Goal: Task Accomplishment & Management: Complete application form

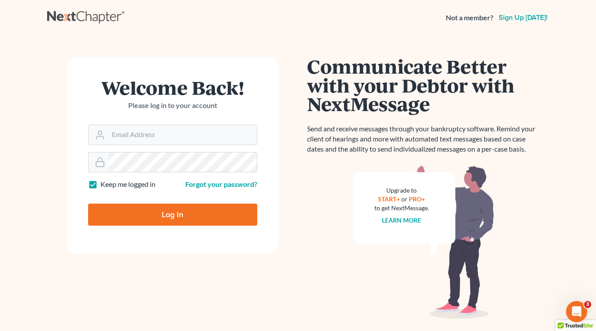
type input "[EMAIL_ADDRESS][DOMAIN_NAME]"
click at [172, 216] on input "Log In" at bounding box center [172, 214] width 169 height 22
type input "Thinking..."
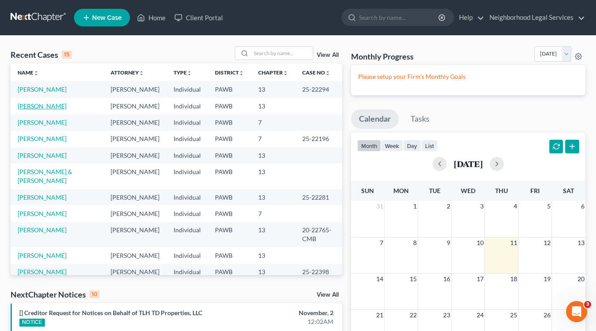
click at [45, 108] on link "[PERSON_NAME]" at bounding box center [42, 105] width 49 height 7
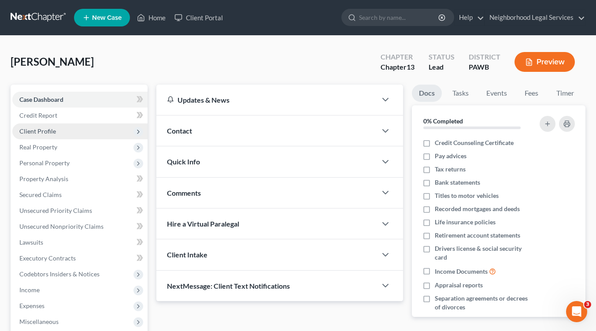
click at [39, 131] on span "Client Profile" at bounding box center [37, 130] width 37 height 7
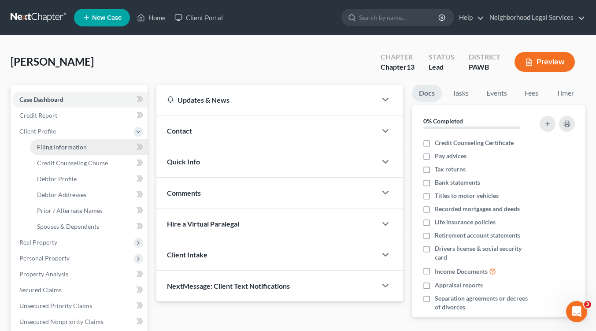
click at [46, 145] on span "Filing Information" at bounding box center [62, 146] width 50 height 7
select select "1"
select select "0"
select select "3"
select select "0"
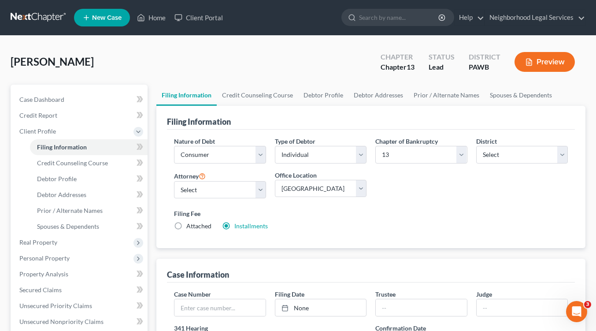
click at [186, 225] on label "Attached" at bounding box center [198, 226] width 25 height 9
click at [190, 225] on input "Attached" at bounding box center [193, 225] width 6 height 6
radio input "true"
radio input "false"
click at [83, 163] on span "Credit Counseling Course" at bounding box center [72, 162] width 71 height 7
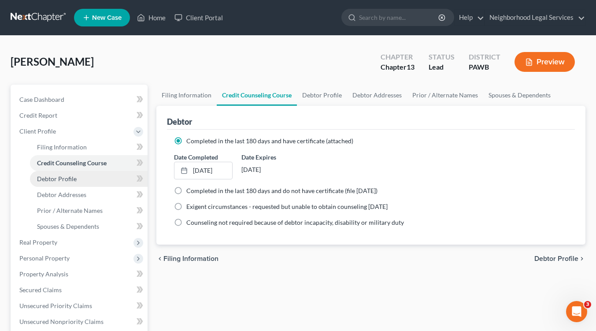
click at [89, 179] on link "Debtor Profile" at bounding box center [89, 179] width 118 height 16
select select "0"
select select "1"
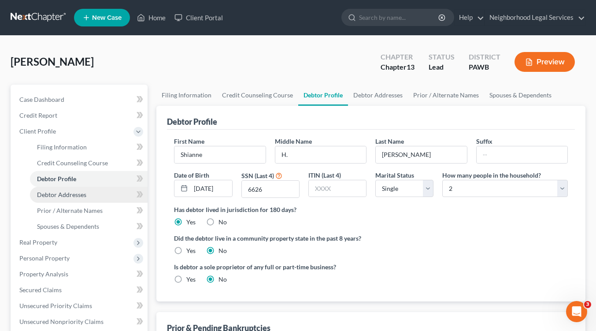
click at [84, 199] on link "Debtor Addresses" at bounding box center [89, 195] width 118 height 16
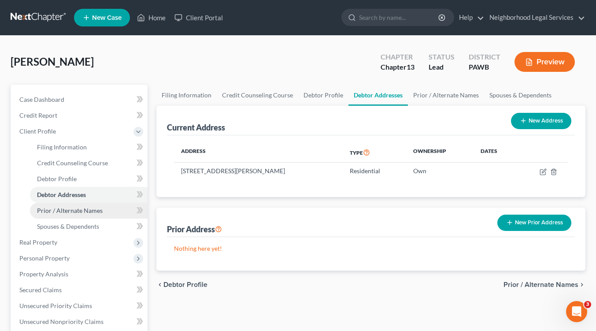
click at [85, 211] on span "Prior / Alternate Names" at bounding box center [70, 210] width 66 height 7
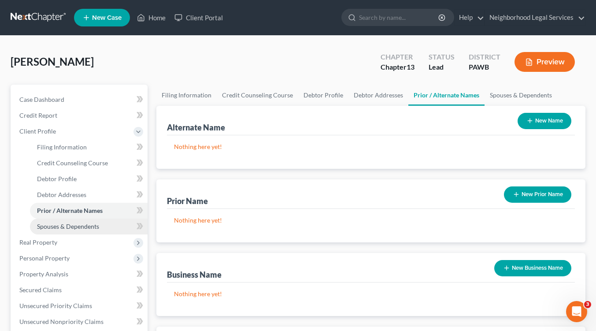
click at [89, 228] on span "Spouses & Dependents" at bounding box center [68, 225] width 62 height 7
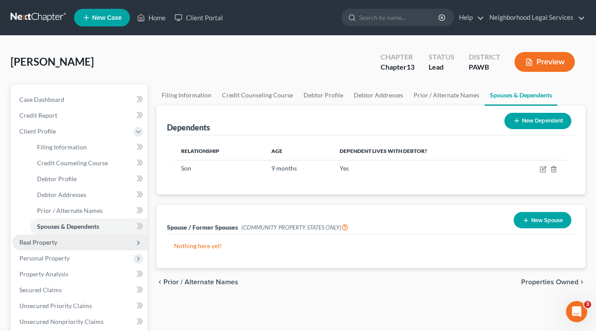
click at [68, 244] on span "Real Property" at bounding box center [79, 242] width 135 height 16
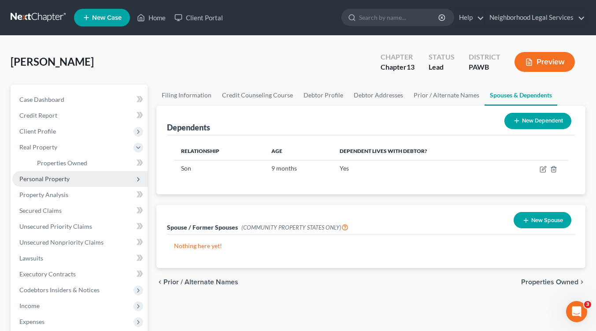
click at [75, 181] on span "Personal Property" at bounding box center [79, 179] width 135 height 16
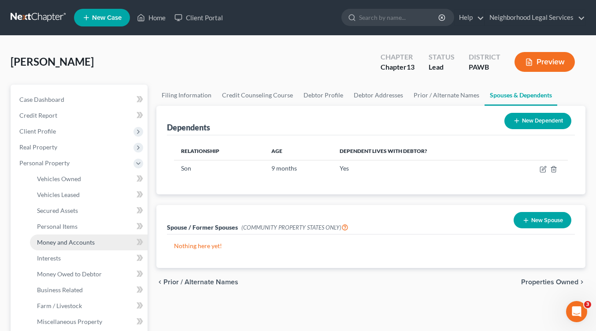
click at [78, 244] on span "Money and Accounts" at bounding box center [66, 241] width 58 height 7
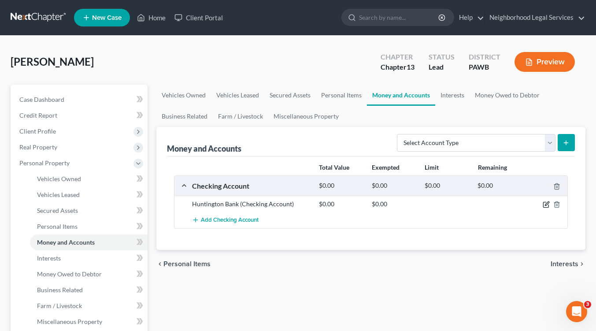
click at [545, 204] on icon "button" at bounding box center [547, 204] width 4 height 4
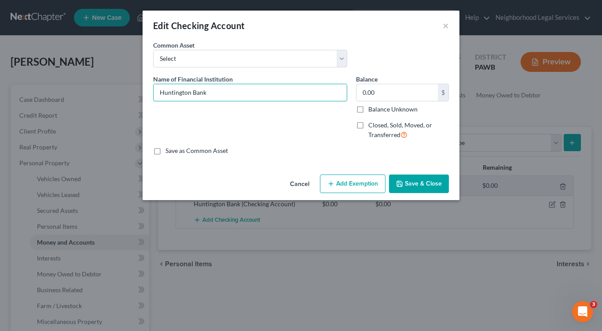
drag, startPoint x: 190, startPoint y: 94, endPoint x: 126, endPoint y: 90, distance: 64.0
click at [126, 90] on div "Edit Checking Account × An exemption set must first be selected from the Filing…" at bounding box center [301, 165] width 602 height 331
type input "PNC Bank"
click at [415, 185] on button "Save & Close" at bounding box center [419, 183] width 60 height 18
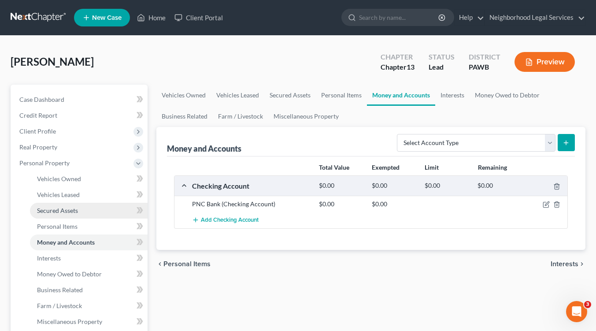
click at [63, 209] on span "Secured Assets" at bounding box center [57, 210] width 41 height 7
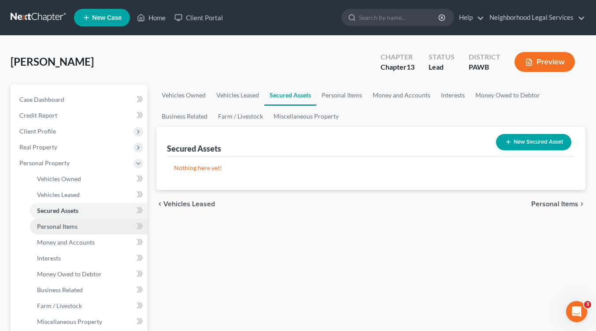
click at [71, 225] on span "Personal Items" at bounding box center [57, 225] width 41 height 7
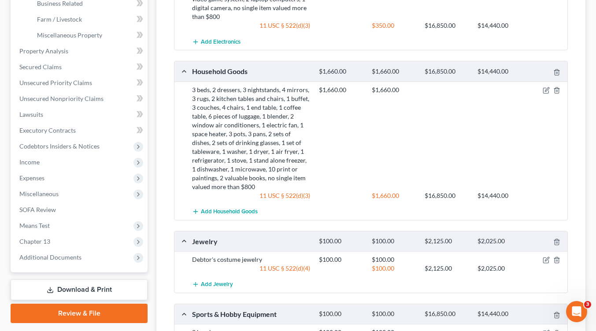
scroll to position [270, 0]
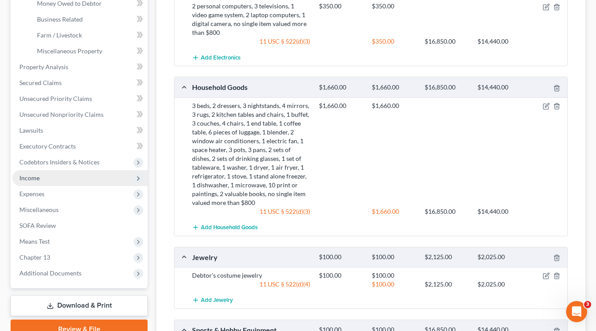
click at [37, 174] on span "Income" at bounding box center [29, 177] width 20 height 7
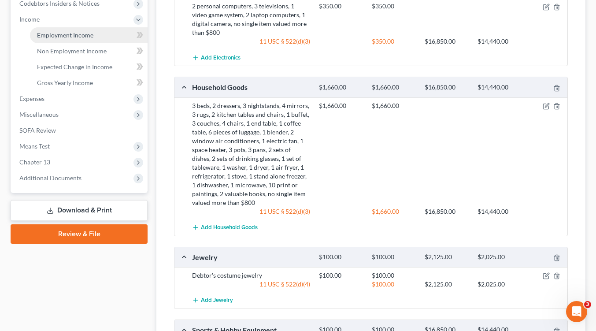
click at [76, 37] on span "Employment Income" at bounding box center [65, 34] width 56 height 7
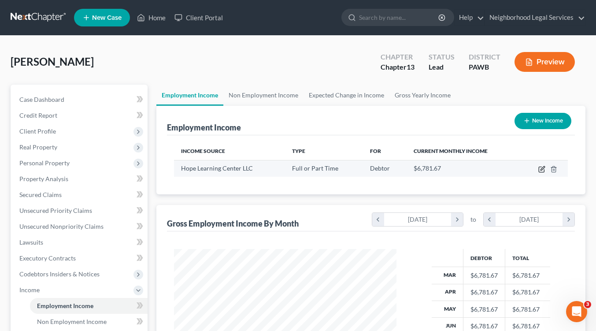
click at [541, 167] on icon "button" at bounding box center [541, 169] width 7 height 7
select select "0"
select select "39"
select select "2"
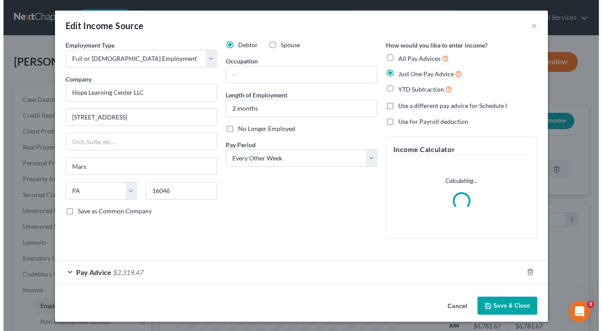
scroll to position [158, 243]
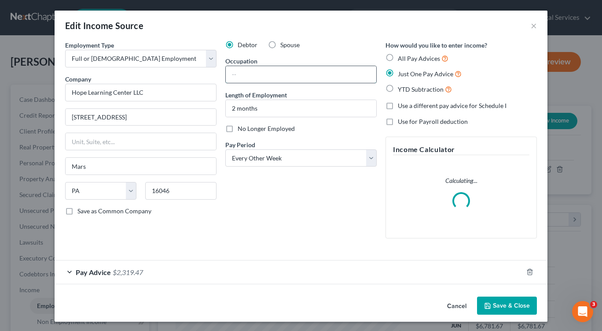
click at [230, 75] on input "text" at bounding box center [301, 74] width 151 height 17
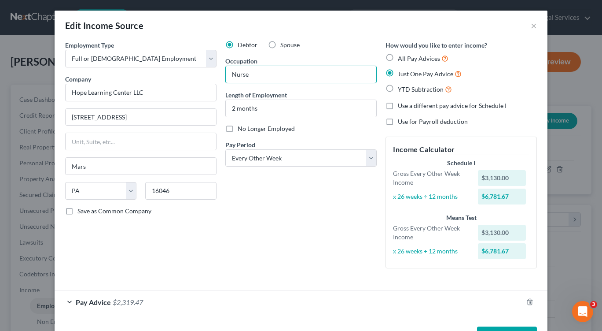
type input "Nurse"
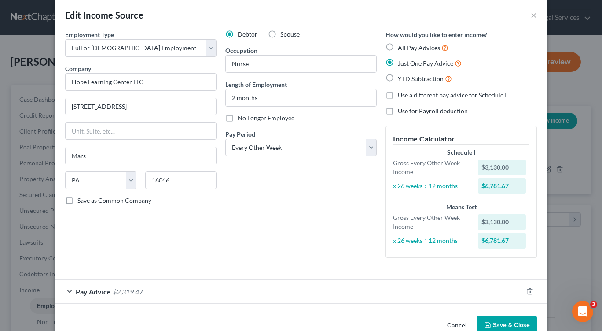
scroll to position [31, 0]
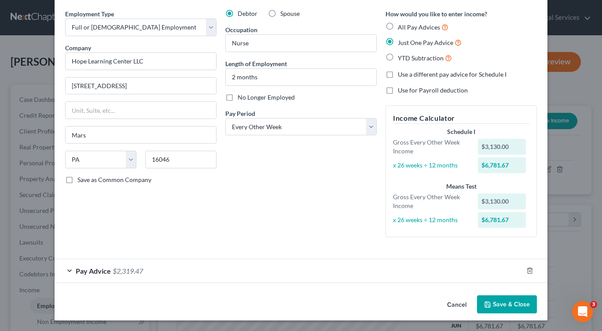
click at [66, 270] on div "Pay Advice $2,319.47" at bounding box center [289, 270] width 469 height 23
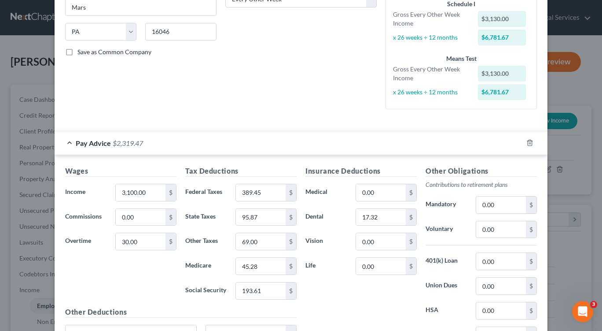
scroll to position [182, 0]
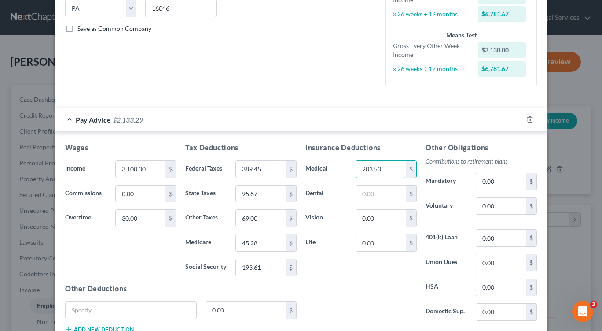
type input "203.50"
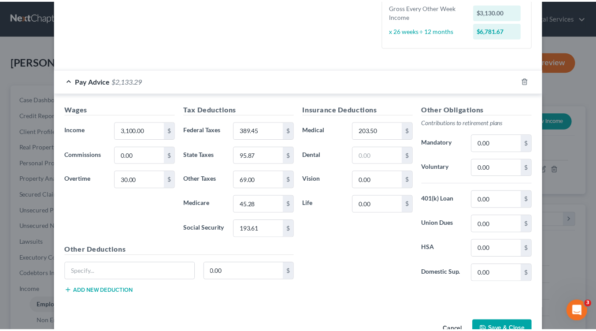
scroll to position [247, 0]
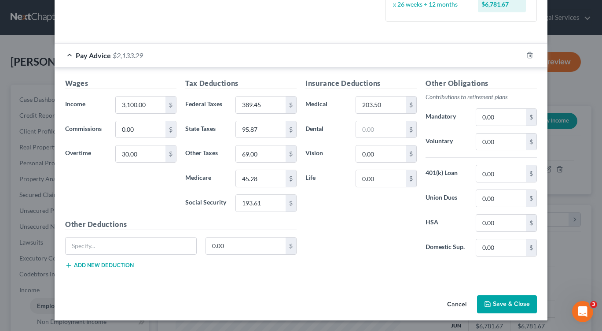
click at [506, 305] on button "Save & Close" at bounding box center [507, 304] width 60 height 18
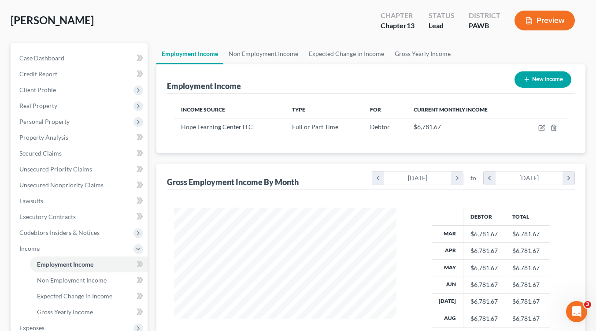
scroll to position [40, 0]
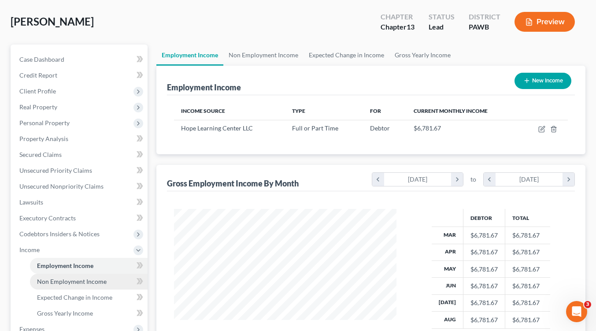
click at [82, 285] on link "Non Employment Income" at bounding box center [89, 281] width 118 height 16
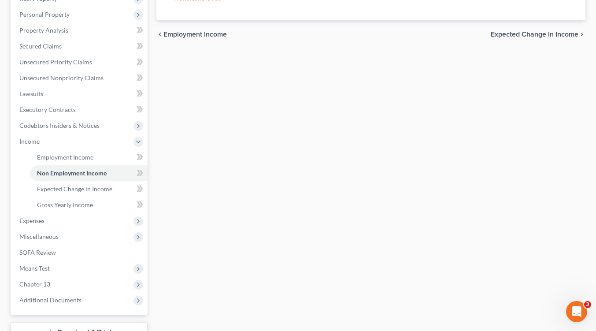
scroll to position [151, 0]
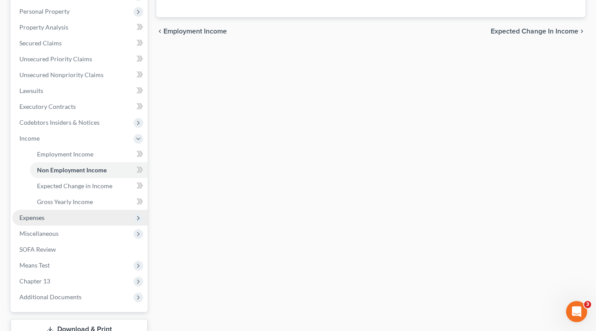
click at [86, 218] on span "Expenses" at bounding box center [79, 218] width 135 height 16
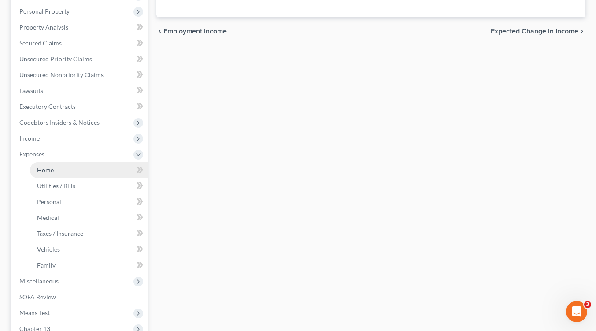
click at [54, 169] on link "Home" at bounding box center [89, 170] width 118 height 16
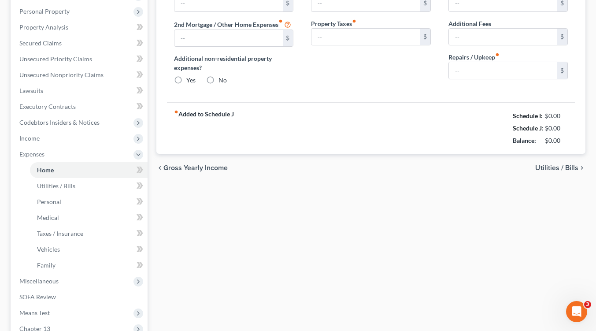
type input "1,069.00"
type input "0.00"
radio input "true"
type input "0.00"
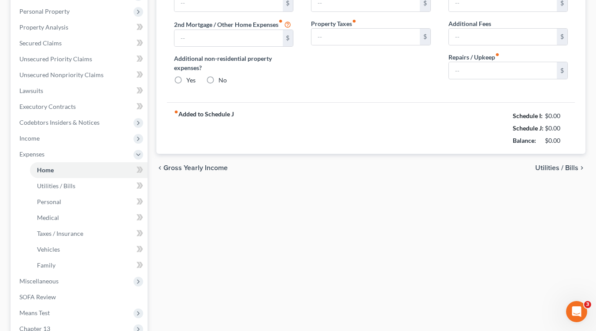
type input "0.00"
type input "100.00"
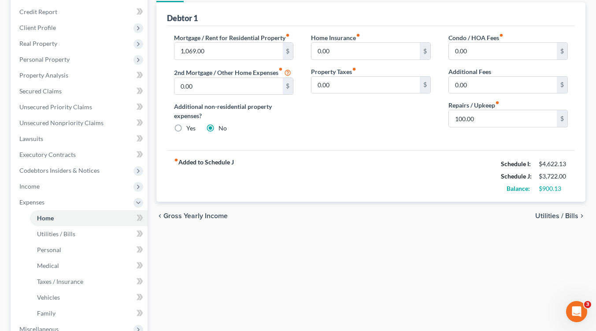
scroll to position [112, 0]
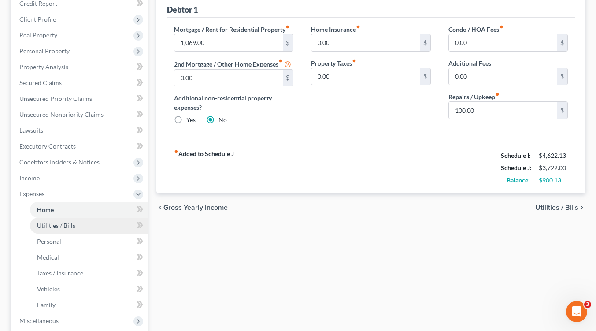
click at [105, 226] on link "Utilities / Bills" at bounding box center [89, 226] width 118 height 16
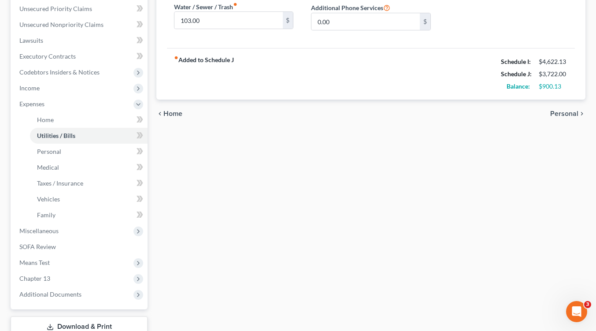
scroll to position [214, 0]
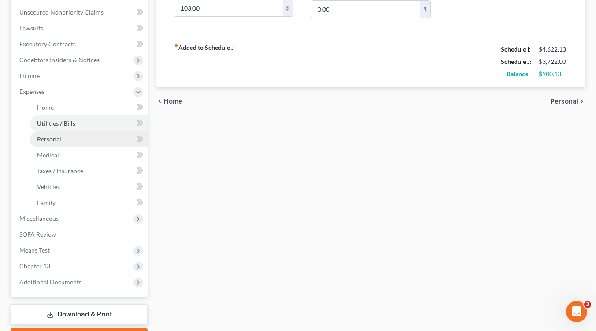
click at [69, 139] on link "Personal" at bounding box center [89, 139] width 118 height 16
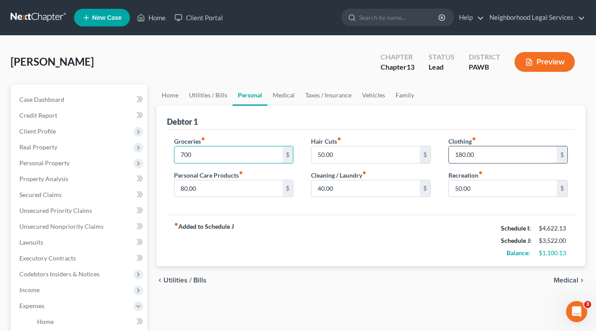
type input "700"
type input "100"
click at [402, 251] on div "fiber_manual_record Added to Schedule J Schedule I: $4,622.13 Schedule J: $3,44…" at bounding box center [371, 240] width 408 height 52
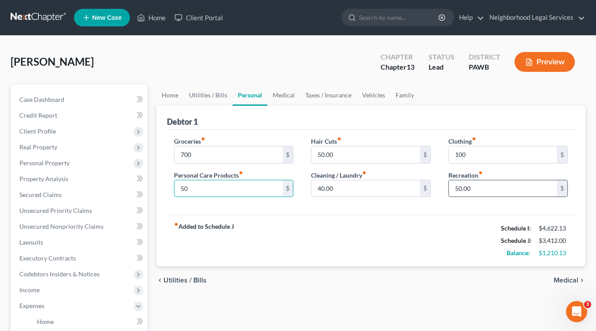
type input "50"
type input "25"
click at [563, 279] on span "Medical" at bounding box center [566, 280] width 25 height 7
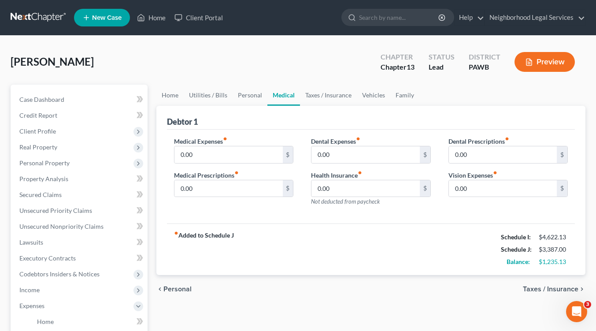
click at [558, 289] on span "Taxes / Insurance" at bounding box center [550, 288] width 55 height 7
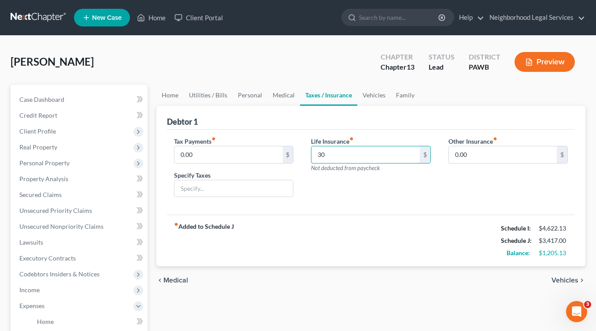
type input "30"
click at [572, 279] on span "Vehicles" at bounding box center [564, 280] width 27 height 7
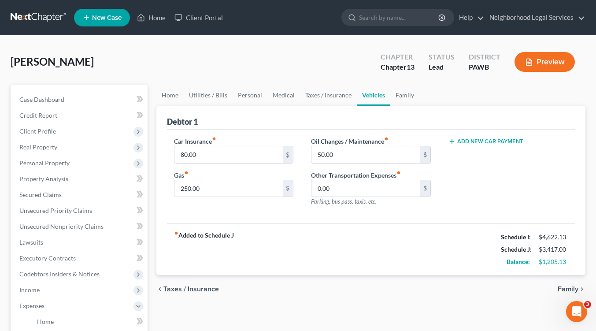
click at [569, 291] on span "Family" at bounding box center [568, 288] width 21 height 7
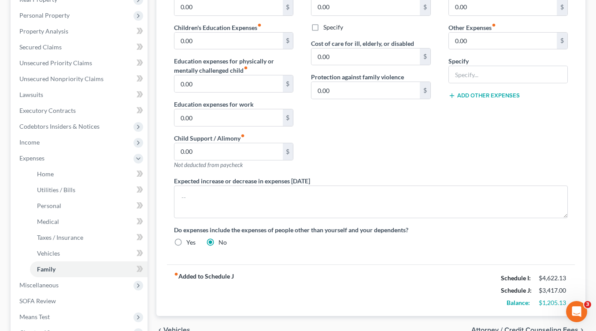
scroll to position [177, 0]
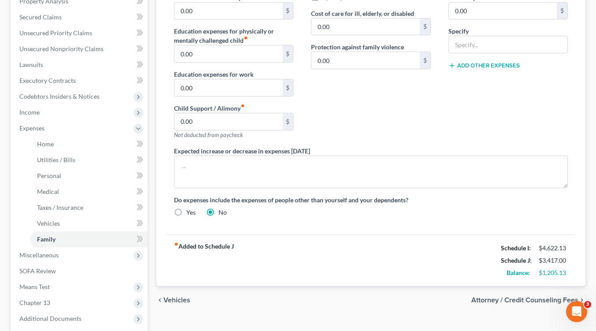
click at [174, 300] on span "Vehicles" at bounding box center [176, 299] width 27 height 7
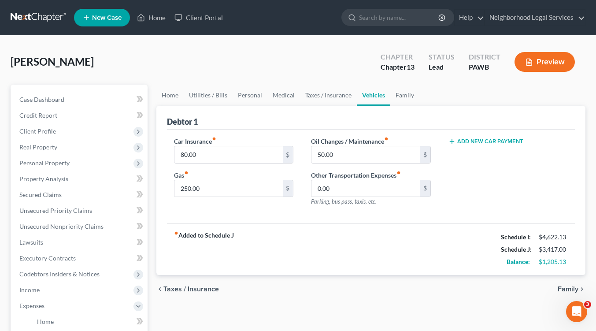
click at [185, 287] on span "Taxes / Insurance" at bounding box center [190, 288] width 55 height 7
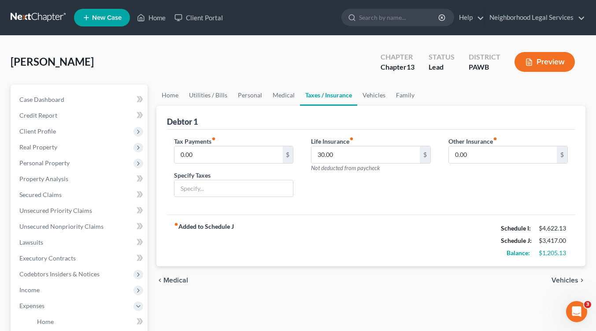
click at [176, 279] on span "Medical" at bounding box center [175, 280] width 25 height 7
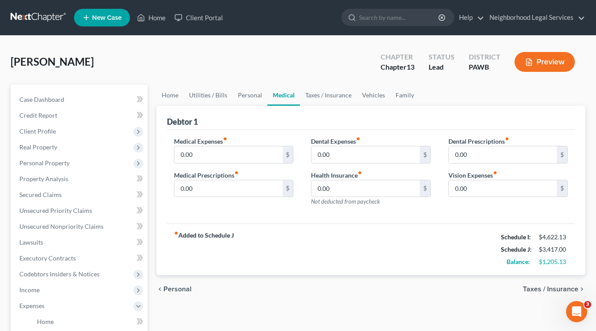
click at [174, 290] on span "Personal" at bounding box center [177, 288] width 28 height 7
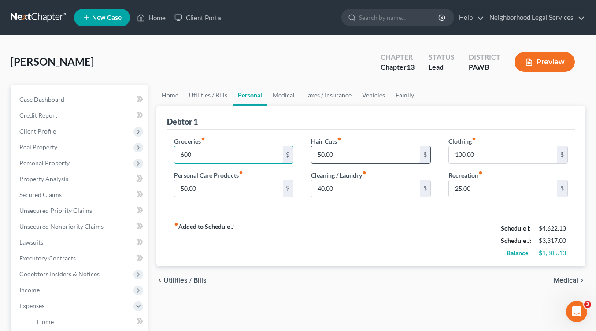
type input "600"
type input "25"
type input "650"
click at [320, 187] on input "40.00" at bounding box center [365, 188] width 108 height 17
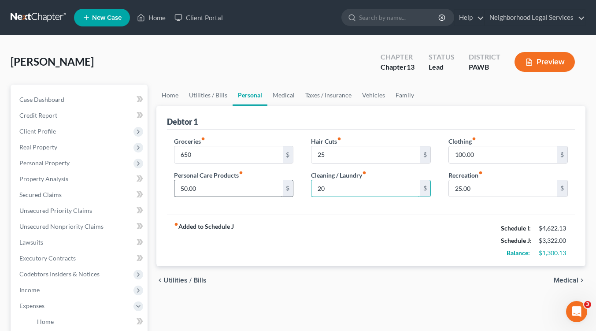
type input "20"
click at [184, 187] on input "50.00" at bounding box center [228, 188] width 108 height 17
type input "40"
click at [273, 219] on div "fiber_manual_record Added to Schedule J Schedule I: $4,622.13 Schedule J: $3,31…" at bounding box center [371, 240] width 408 height 52
click at [563, 277] on span "Medical" at bounding box center [566, 280] width 25 height 7
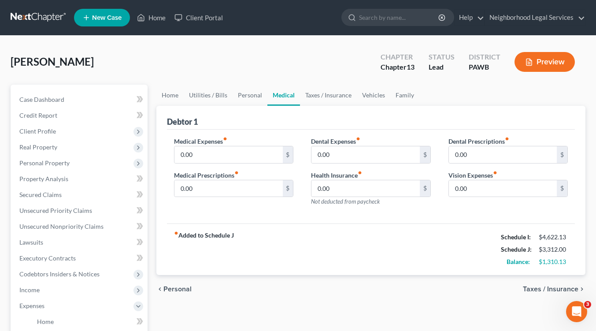
click at [563, 287] on span "Taxes / Insurance" at bounding box center [550, 288] width 55 height 7
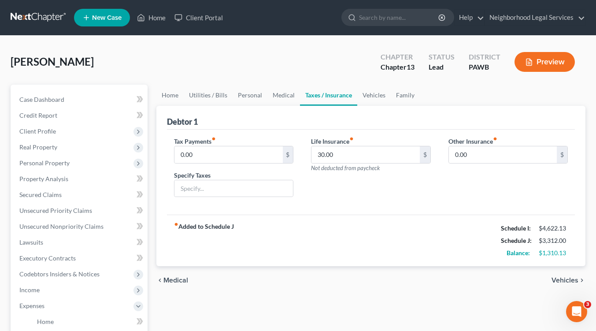
click at [570, 280] on span "Vehicles" at bounding box center [564, 280] width 27 height 7
click at [570, 280] on div "chevron_left Medical Vehicles chevron_right" at bounding box center [370, 280] width 429 height 28
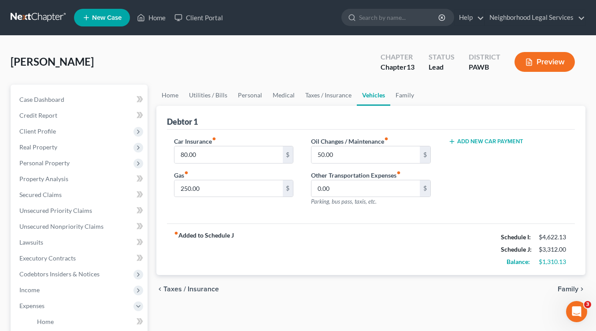
click at [185, 289] on span "Taxes / Insurance" at bounding box center [190, 288] width 55 height 7
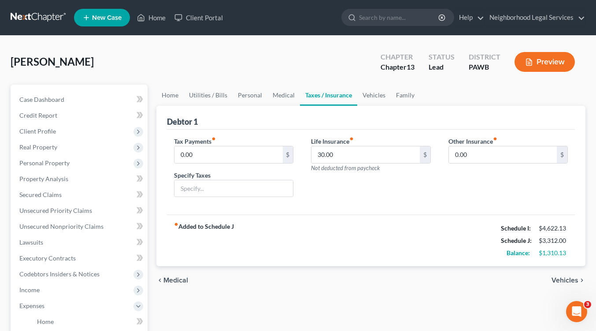
click at [171, 281] on span "Medical" at bounding box center [175, 280] width 25 height 7
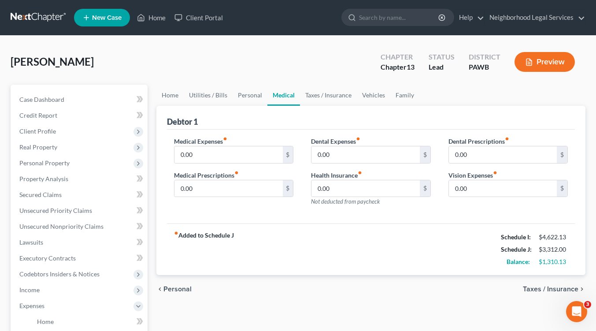
click at [175, 290] on span "Personal" at bounding box center [177, 288] width 28 height 7
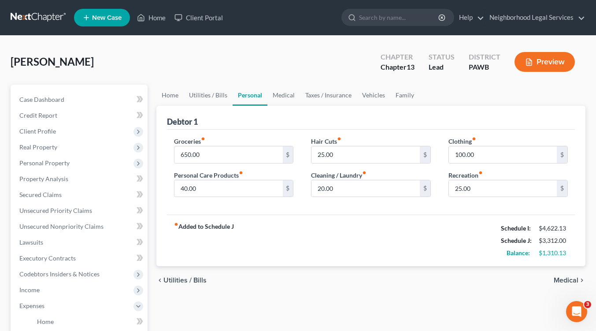
click at [177, 278] on span "Utilities / Bills" at bounding box center [184, 280] width 43 height 7
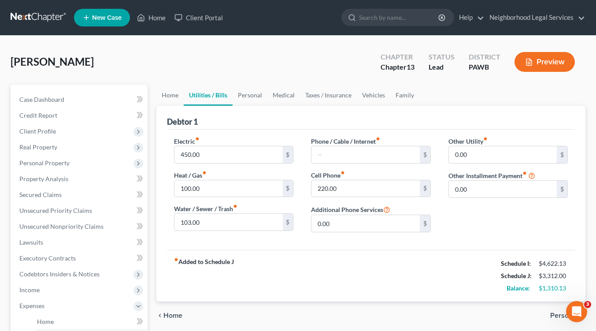
click at [172, 315] on span "Home" at bounding box center [172, 315] width 19 height 7
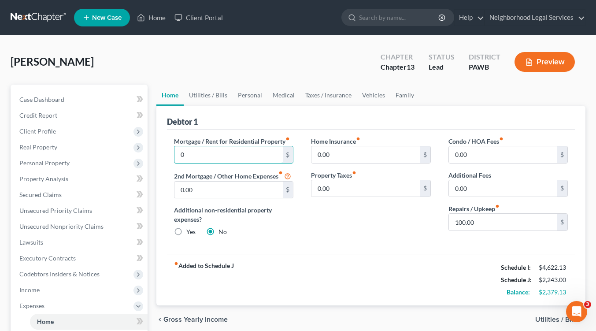
type input "0"
click at [547, 316] on span "Utilities / Bills" at bounding box center [556, 319] width 43 height 7
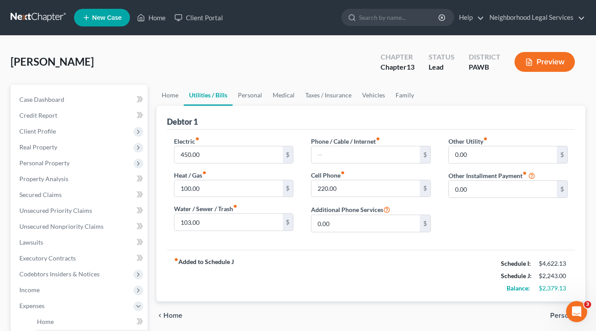
click at [555, 312] on span "Personal" at bounding box center [564, 315] width 28 height 7
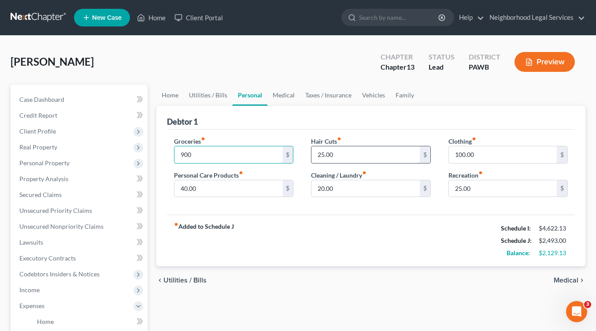
type input "900"
type input "50"
click at [462, 153] on input "100.00" at bounding box center [503, 154] width 108 height 17
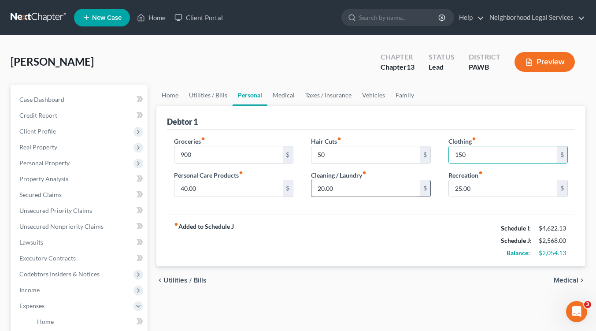
type input "150"
type input "40"
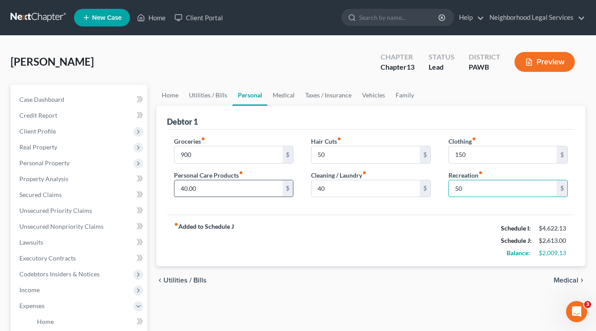
type input "50"
type input "80"
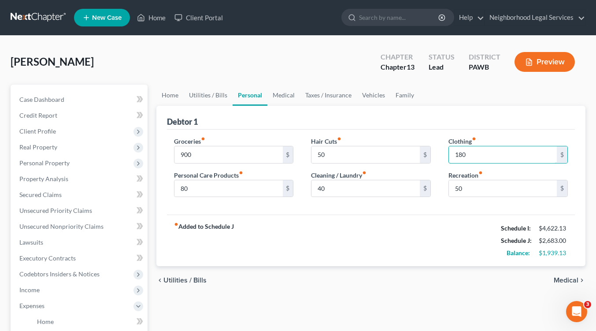
type input "180"
click at [571, 277] on span "Medical" at bounding box center [566, 280] width 25 height 7
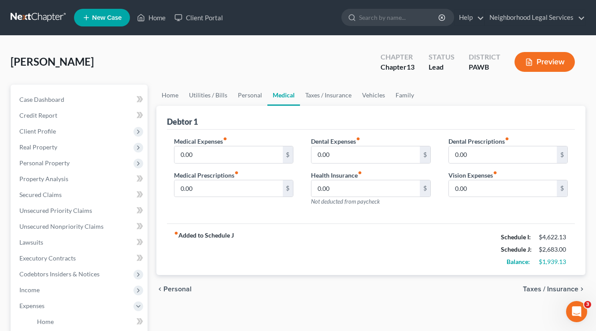
click at [564, 289] on span "Taxes / Insurance" at bounding box center [550, 288] width 55 height 7
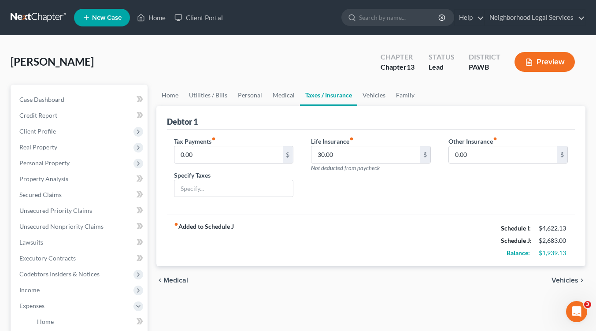
click at [570, 277] on span "Vehicles" at bounding box center [564, 280] width 27 height 7
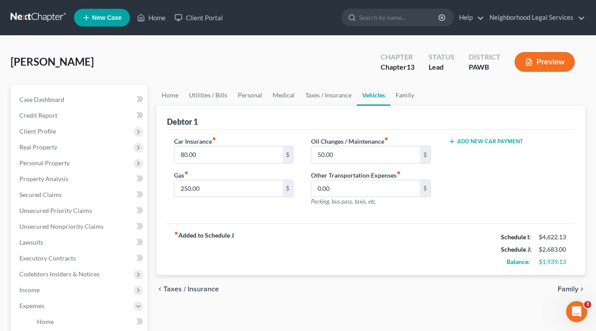
click at [568, 288] on span "Family" at bounding box center [568, 288] width 21 height 7
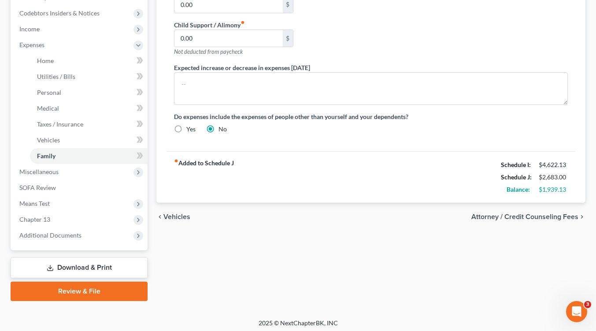
scroll to position [263, 0]
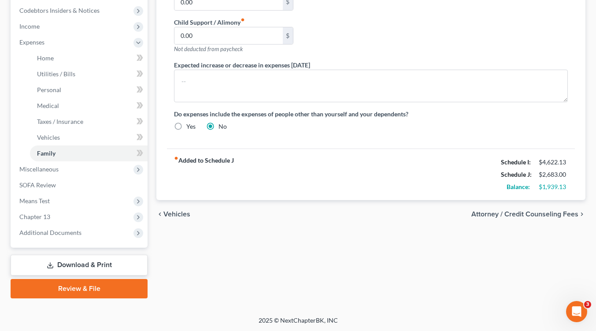
click at [168, 211] on span "Vehicles" at bounding box center [176, 214] width 27 height 7
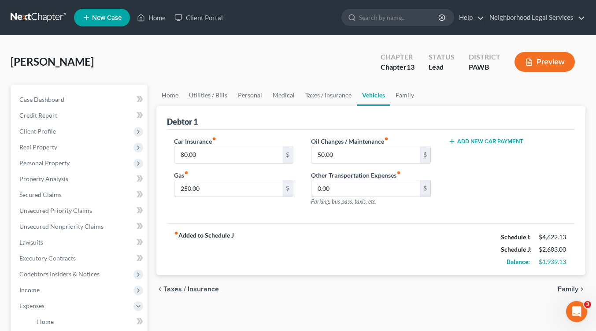
click at [181, 289] on span "Taxes / Insurance" at bounding box center [190, 288] width 55 height 7
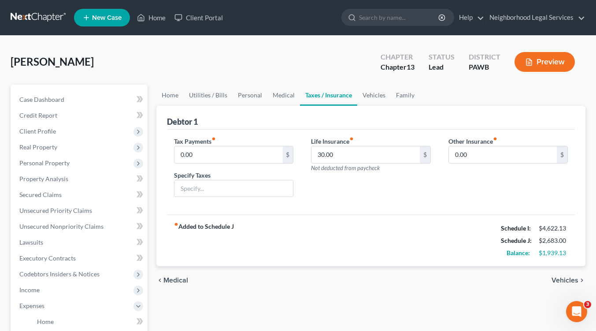
click at [171, 279] on span "Medical" at bounding box center [175, 280] width 25 height 7
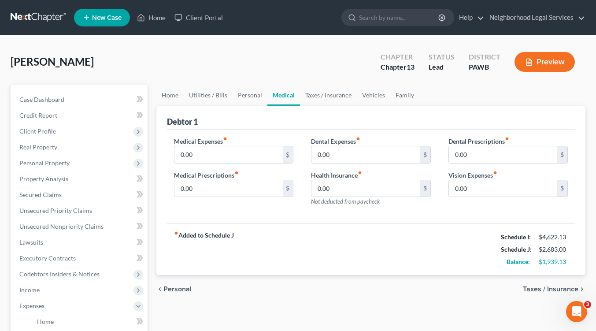
click at [168, 288] on span "Personal" at bounding box center [177, 288] width 28 height 7
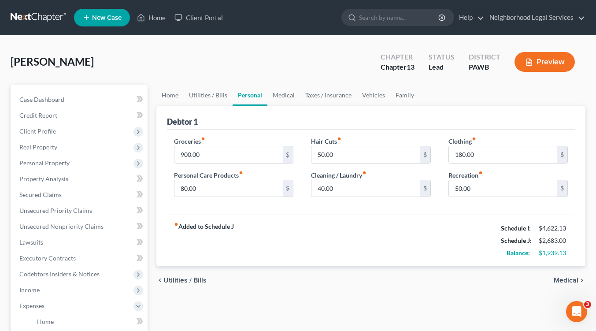
click at [174, 281] on span "Utilities / Bills" at bounding box center [184, 280] width 43 height 7
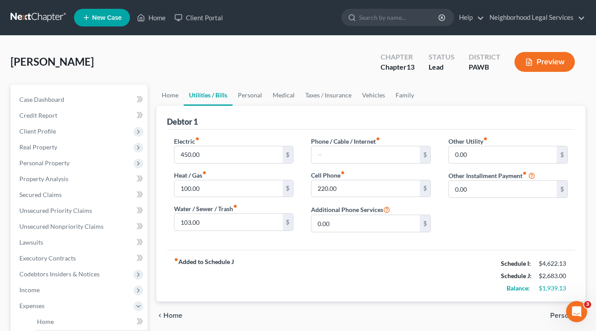
click at [171, 314] on span "Home" at bounding box center [172, 315] width 19 height 7
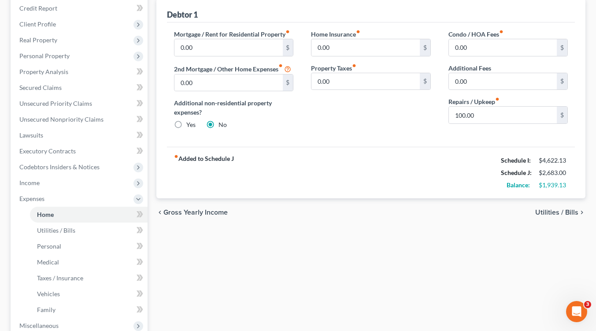
scroll to position [118, 0]
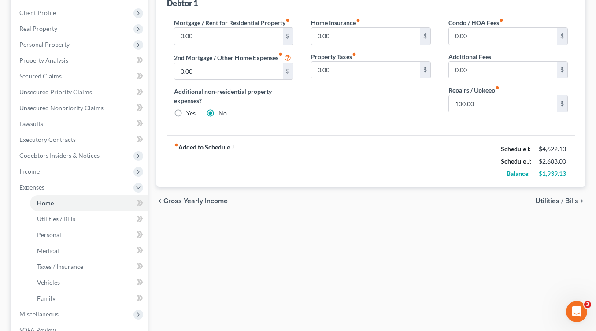
click at [560, 200] on span "Utilities / Bills" at bounding box center [556, 200] width 43 height 7
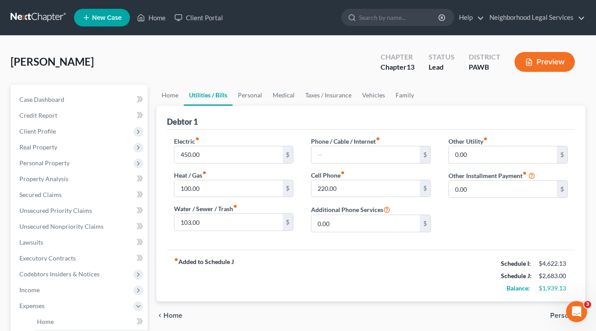
click at [559, 312] on span "Personal" at bounding box center [564, 315] width 28 height 7
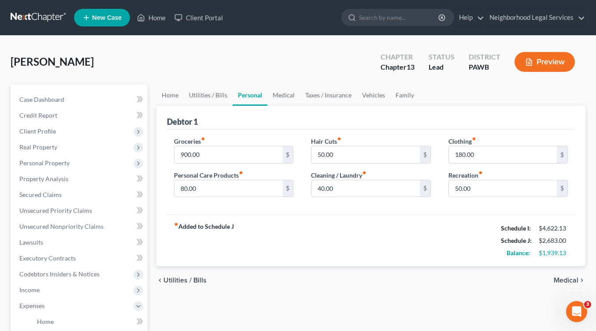
click at [566, 278] on span "Medical" at bounding box center [566, 280] width 25 height 7
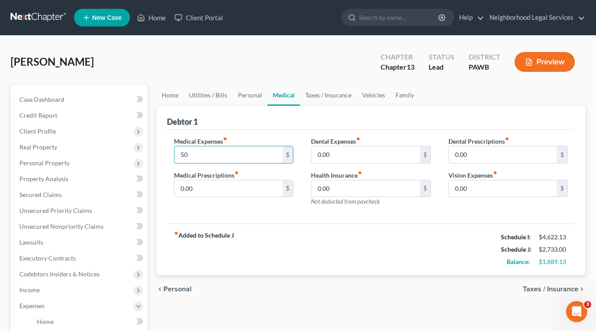
type input "50"
click at [554, 288] on span "Taxes / Insurance" at bounding box center [550, 288] width 55 height 7
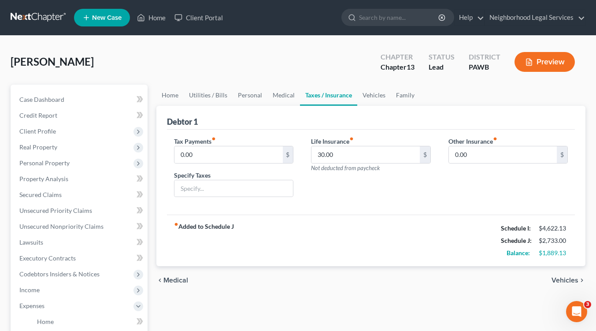
click at [570, 277] on span "Vehicles" at bounding box center [564, 280] width 27 height 7
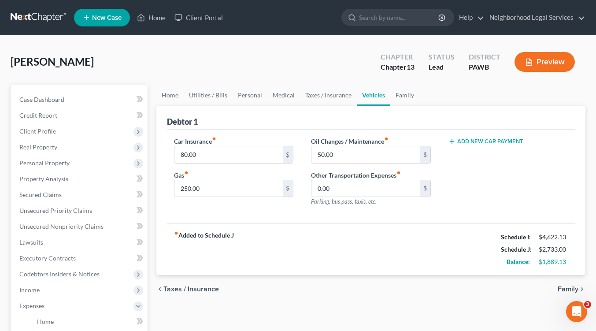
click at [567, 289] on span "Family" at bounding box center [568, 288] width 21 height 7
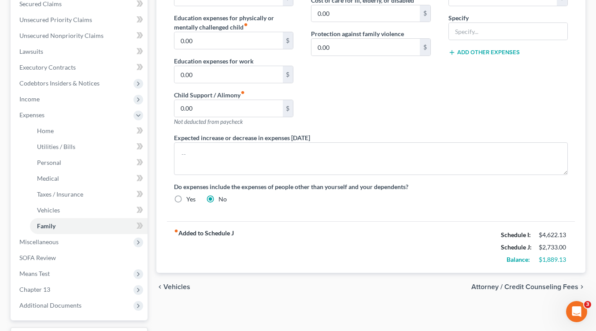
scroll to position [209, 0]
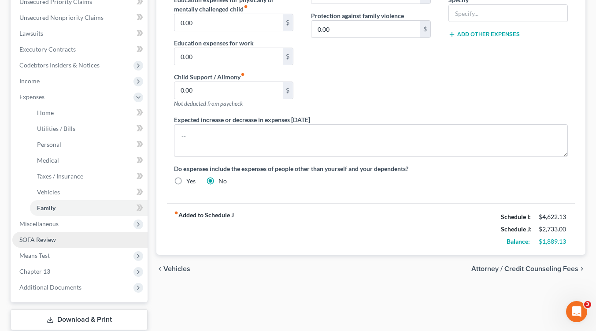
click at [40, 237] on span "SOFA Review" at bounding box center [37, 239] width 37 height 7
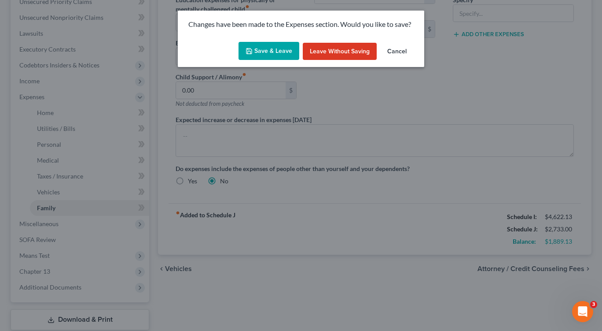
click at [276, 50] on button "Save & Leave" at bounding box center [269, 51] width 61 height 18
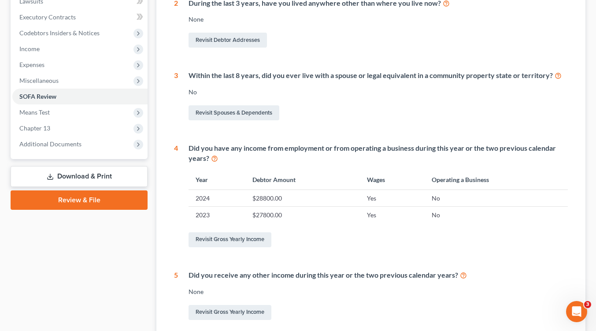
scroll to position [250, 0]
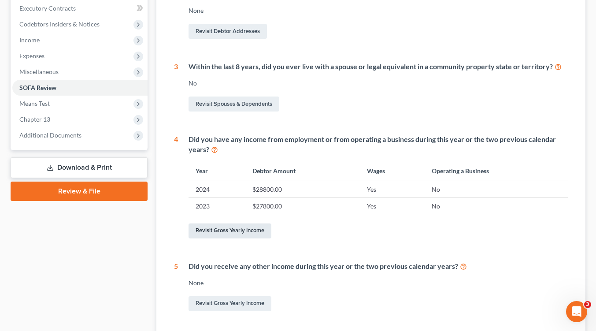
click at [225, 233] on link "Revisit Gross Yearly Income" at bounding box center [229, 230] width 83 height 15
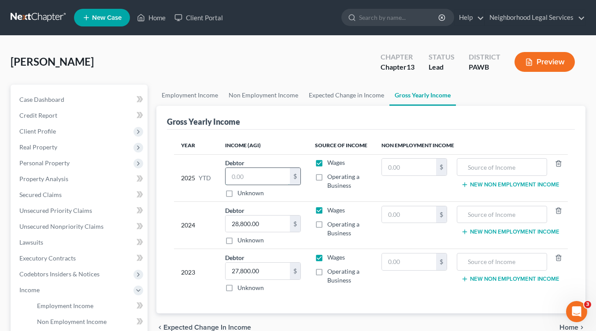
click at [252, 176] on input "text" at bounding box center [257, 176] width 64 height 17
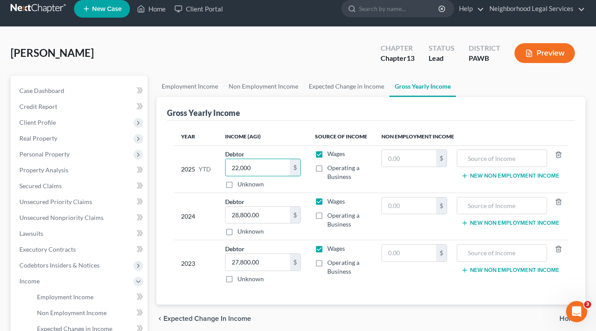
scroll to position [4, 0]
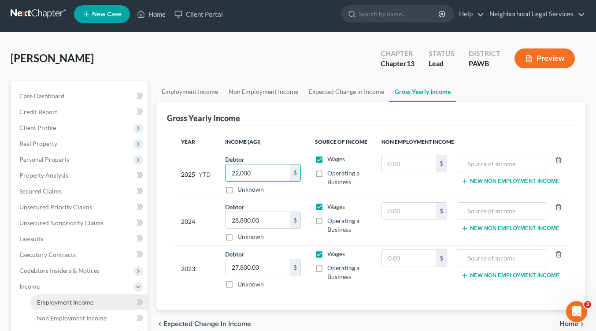
type input "22,000"
click at [42, 301] on span "Employment Income" at bounding box center [65, 301] width 56 height 7
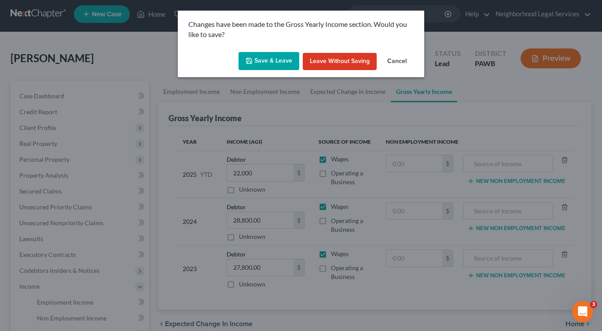
click at [270, 62] on button "Save & Leave" at bounding box center [269, 61] width 61 height 18
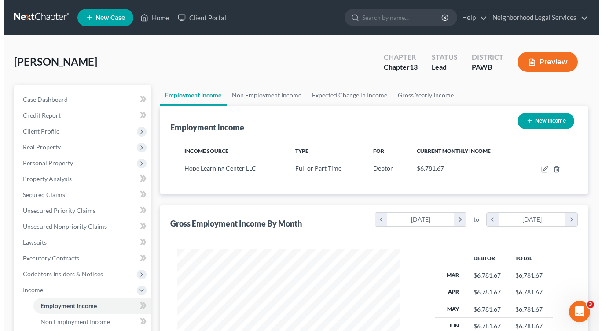
scroll to position [158, 240]
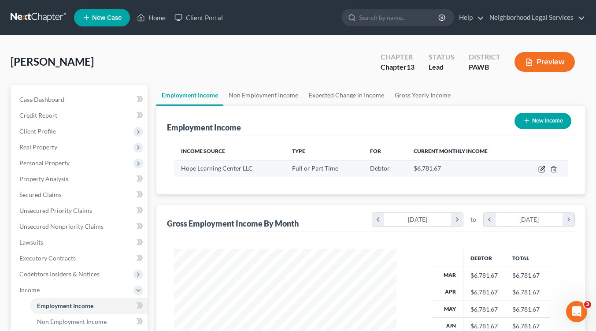
click at [543, 168] on icon "button" at bounding box center [542, 168] width 4 height 4
select select "0"
select select "39"
select select "2"
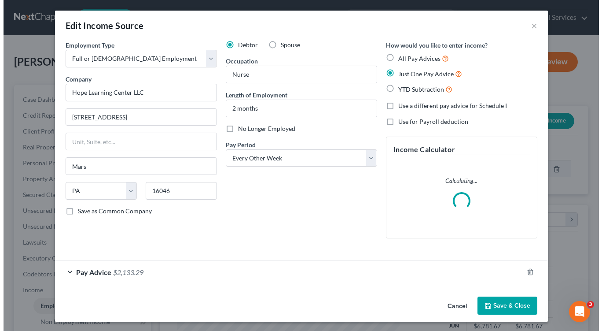
scroll to position [158, 243]
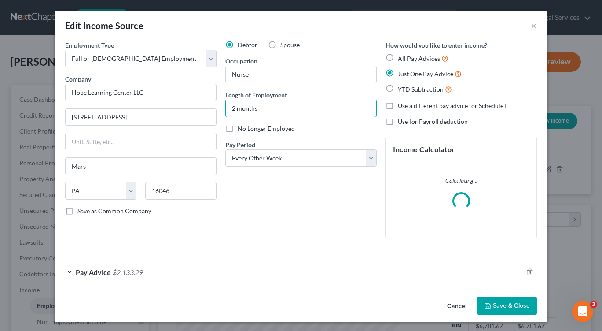
drag, startPoint x: 266, startPoint y: 107, endPoint x: 215, endPoint y: 105, distance: 51.6
click at [215, 105] on div "Employment Type * Select Full or [DEMOGRAPHIC_DATA] Employment Self Employment …" at bounding box center [301, 147] width 481 height 212
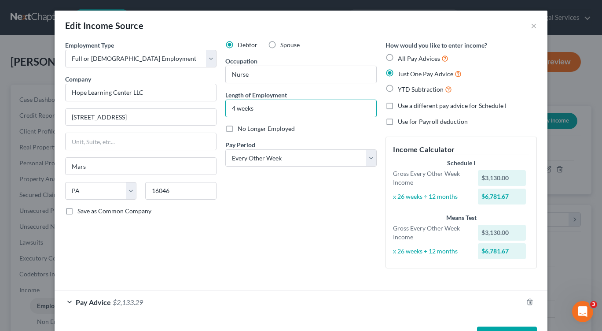
type input "4 weeks"
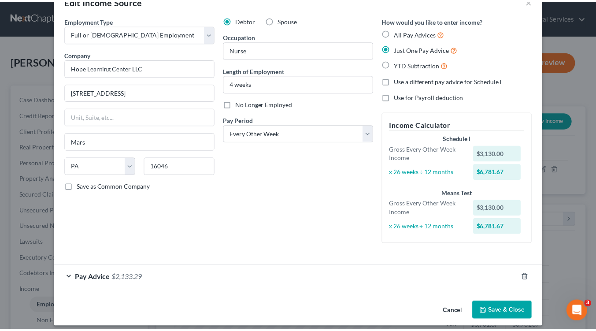
scroll to position [31, 0]
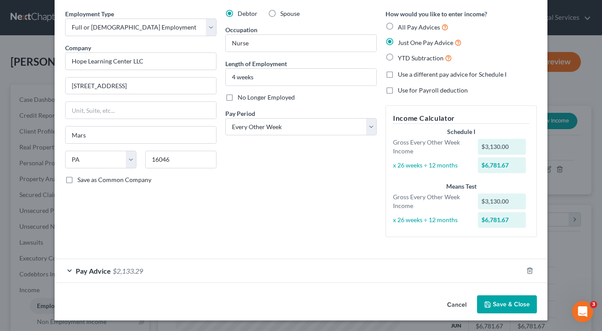
click at [510, 307] on button "Save & Close" at bounding box center [507, 304] width 60 height 18
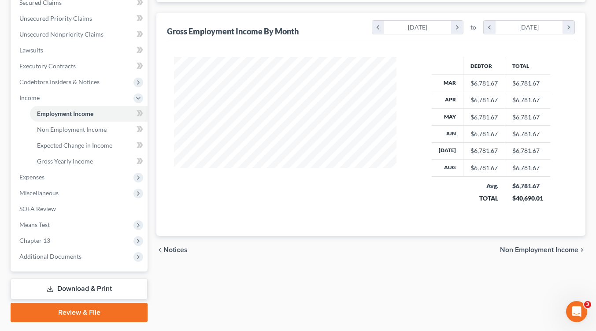
scroll to position [193, 0]
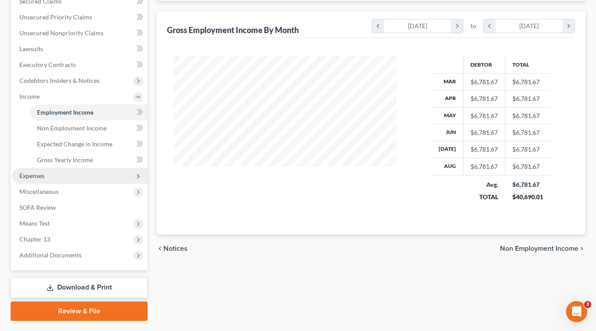
click at [108, 172] on span "Expenses" at bounding box center [79, 176] width 135 height 16
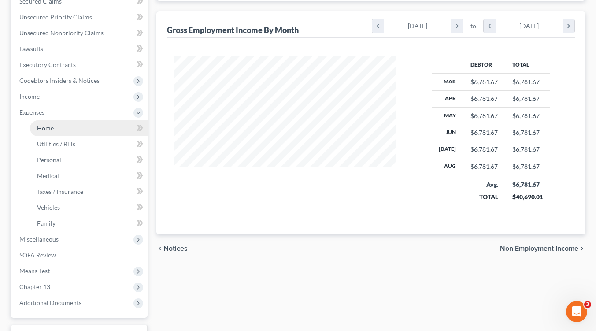
click at [52, 129] on span "Home" at bounding box center [45, 127] width 17 height 7
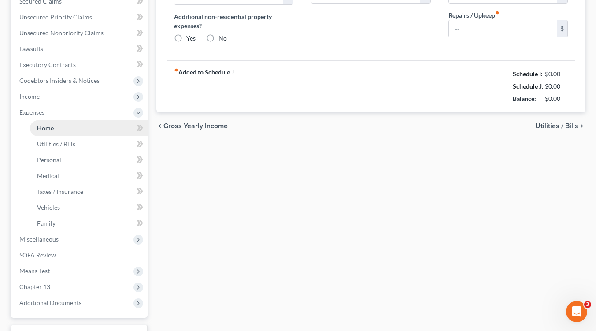
type input "0.00"
radio input "true"
type input "0.00"
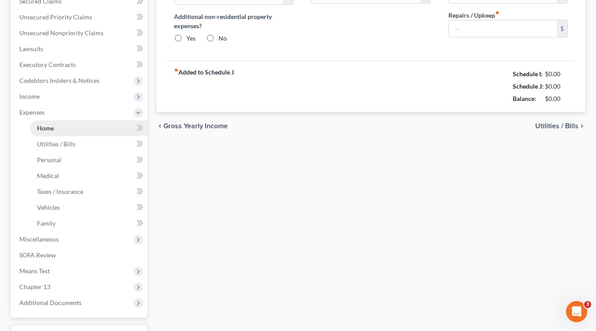
type input "0.00"
type input "100.00"
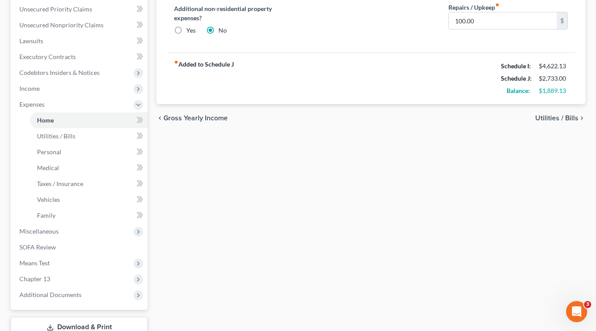
scroll to position [202, 0]
click at [554, 117] on span "Utilities / Bills" at bounding box center [556, 117] width 43 height 7
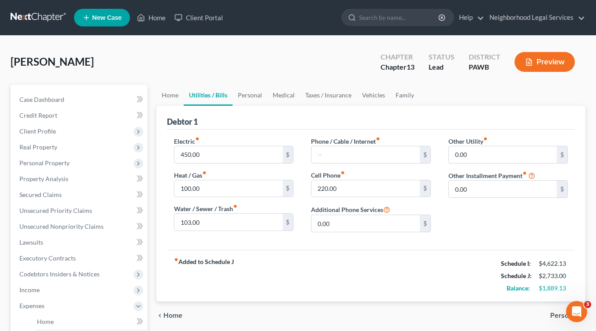
click at [554, 313] on span "Personal" at bounding box center [564, 315] width 28 height 7
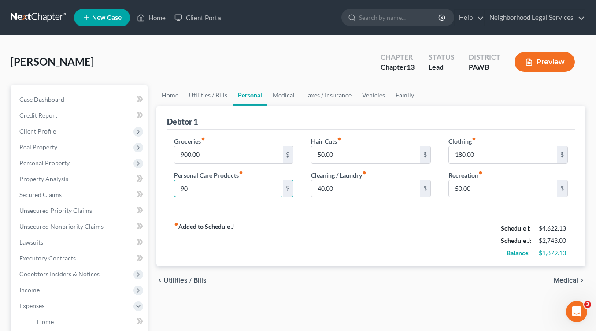
type input "90"
click at [199, 156] on input "900.00" at bounding box center [228, 154] width 108 height 17
type input "850.00"
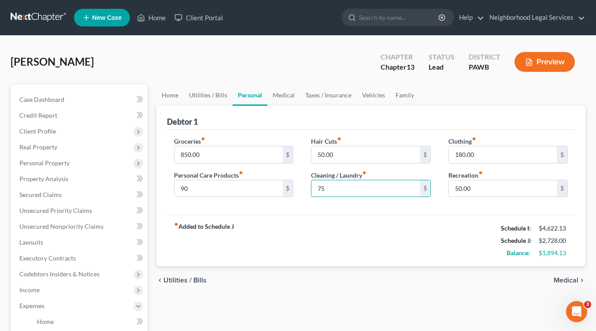
type input "75"
click at [359, 193] on input "75" at bounding box center [365, 188] width 108 height 17
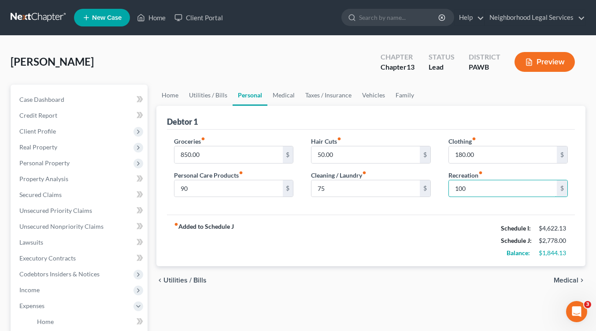
type input "100"
click at [437, 244] on div "fiber_manual_record Added to Schedule J Schedule I: $4,622.13 Schedule J: $2,77…" at bounding box center [371, 240] width 408 height 52
click at [567, 279] on span "Medical" at bounding box center [566, 280] width 25 height 7
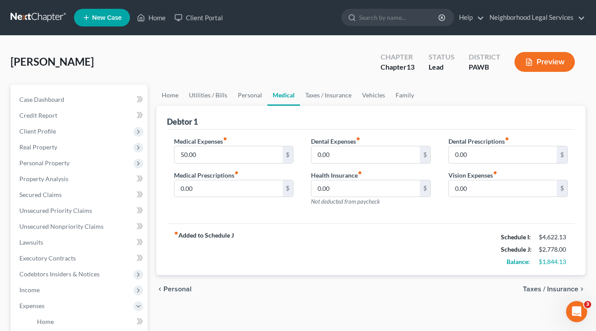
click at [560, 290] on span "Taxes / Insurance" at bounding box center [550, 288] width 55 height 7
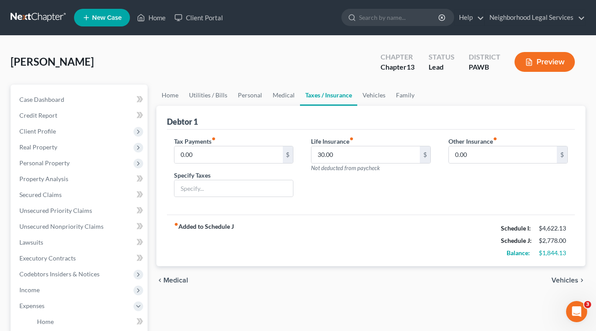
click at [567, 277] on span "Vehicles" at bounding box center [564, 280] width 27 height 7
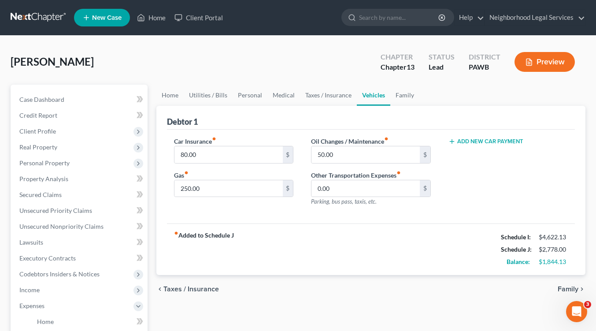
click at [563, 288] on span "Family" at bounding box center [568, 288] width 21 height 7
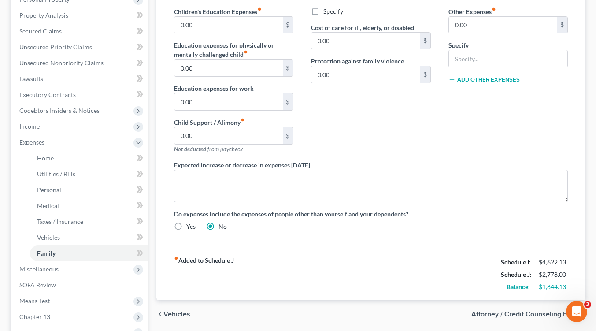
scroll to position [165, 0]
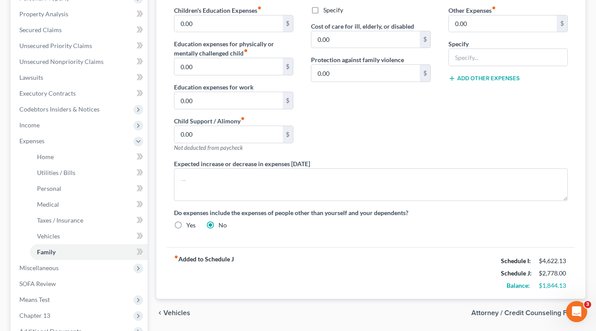
click at [175, 311] on span "Vehicles" at bounding box center [176, 312] width 27 height 7
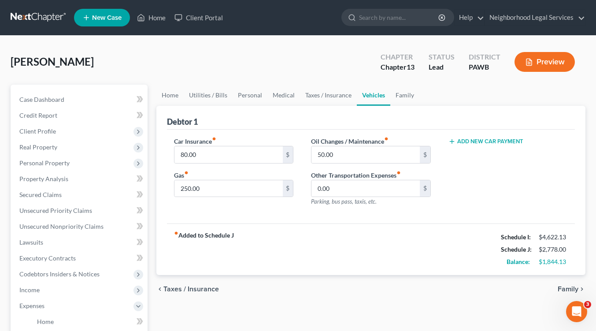
click at [194, 288] on span "Taxes / Insurance" at bounding box center [190, 288] width 55 height 7
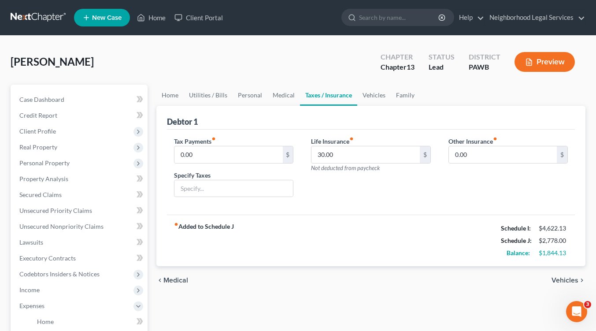
click at [181, 279] on span "Medical" at bounding box center [175, 280] width 25 height 7
click at [181, 279] on div "chevron_left Medical Vehicles chevron_right" at bounding box center [370, 280] width 429 height 28
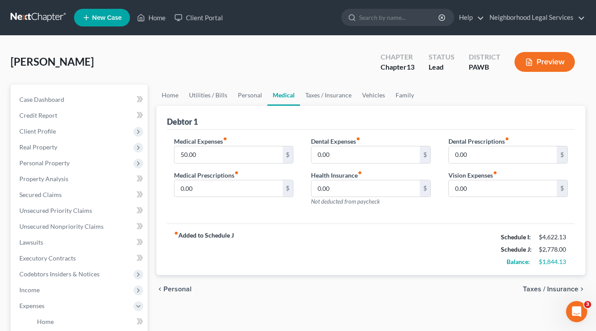
click at [170, 289] on span "Personal" at bounding box center [177, 288] width 28 height 7
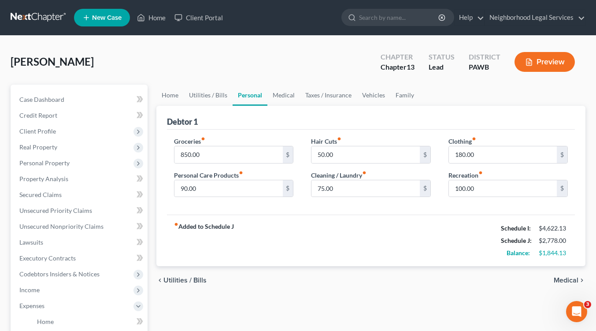
click at [183, 280] on span "Utilities / Bills" at bounding box center [184, 280] width 43 height 7
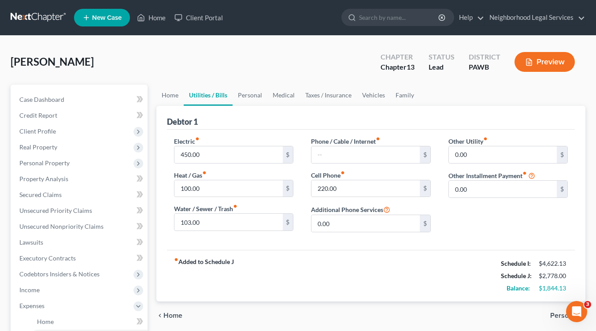
click at [170, 315] on span "Home" at bounding box center [172, 315] width 19 height 7
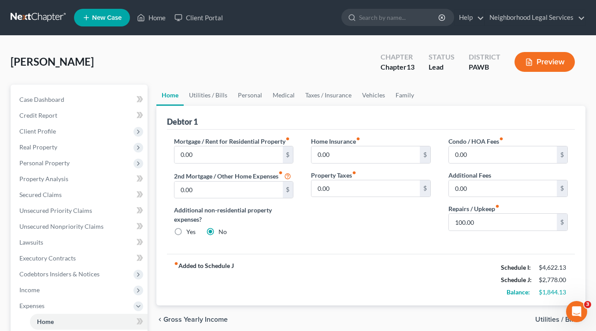
click at [549, 318] on span "Utilities / Bills" at bounding box center [556, 319] width 43 height 7
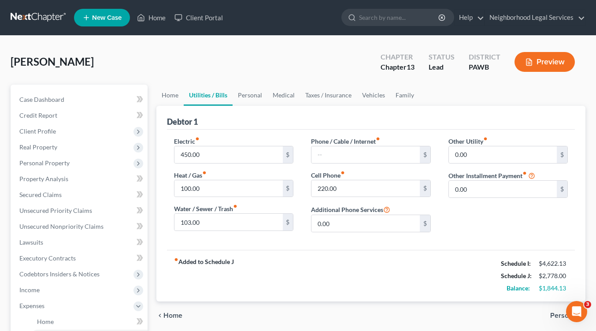
click at [556, 313] on span "Personal" at bounding box center [564, 315] width 28 height 7
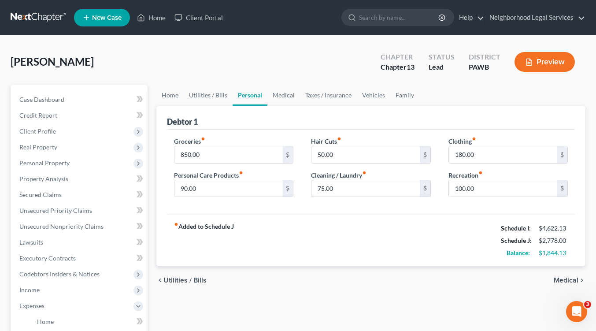
click at [565, 278] on span "Medical" at bounding box center [566, 280] width 25 height 7
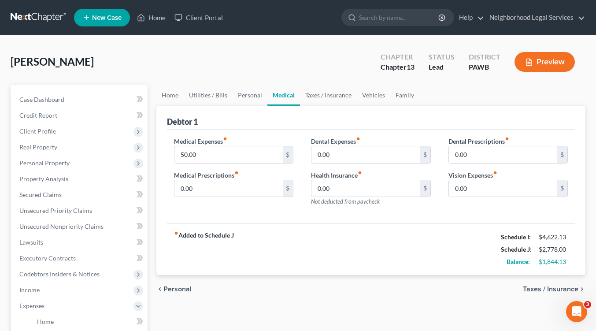
click at [562, 288] on span "Taxes / Insurance" at bounding box center [550, 288] width 55 height 7
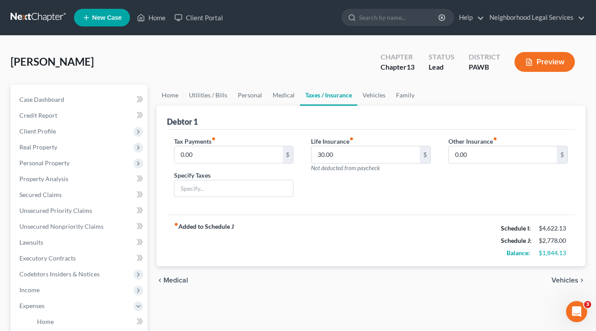
click at [575, 281] on span "Vehicles" at bounding box center [564, 280] width 27 height 7
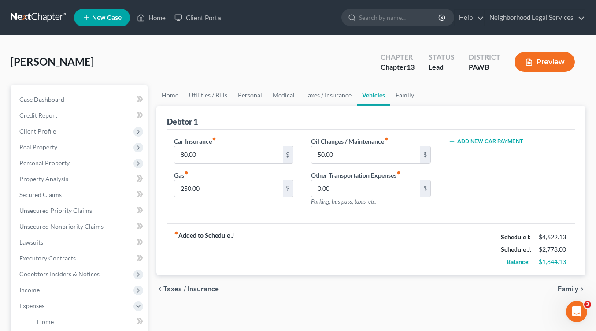
click at [563, 287] on span "Family" at bounding box center [568, 288] width 21 height 7
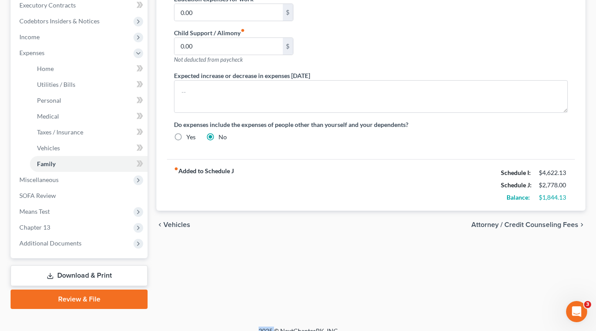
scroll to position [263, 0]
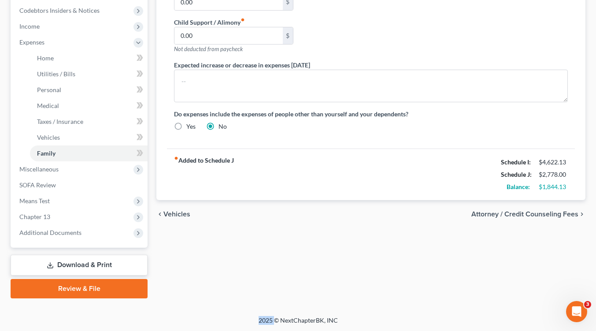
click at [176, 212] on span "Vehicles" at bounding box center [176, 214] width 27 height 7
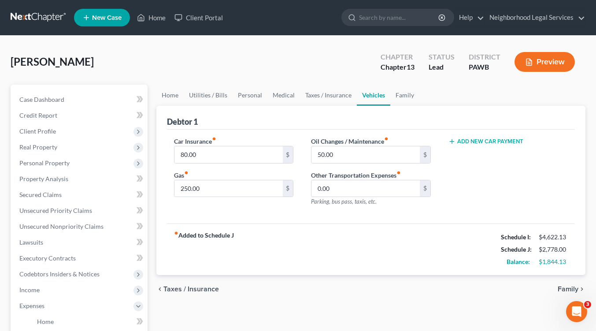
click at [178, 290] on span "Taxes / Insurance" at bounding box center [190, 288] width 55 height 7
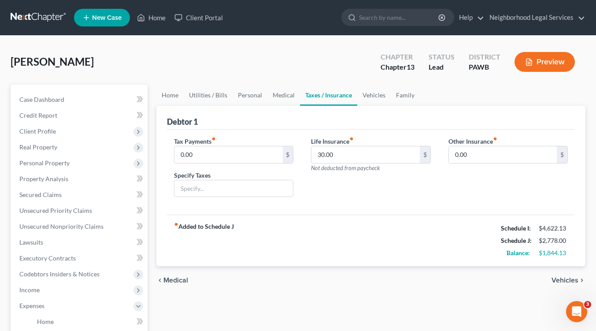
click at [173, 279] on span "Medical" at bounding box center [175, 280] width 25 height 7
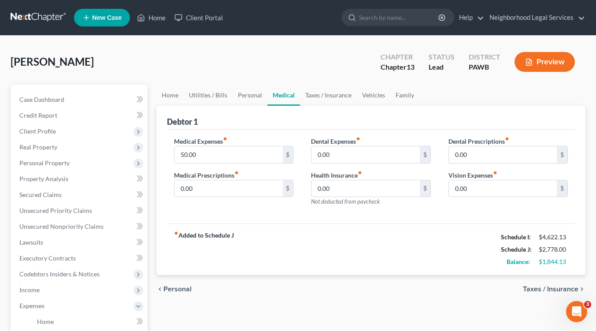
click at [175, 288] on span "Personal" at bounding box center [177, 288] width 28 height 7
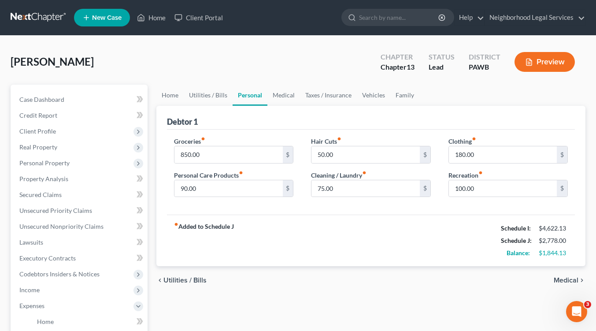
click at [177, 280] on span "Utilities / Bills" at bounding box center [184, 280] width 43 height 7
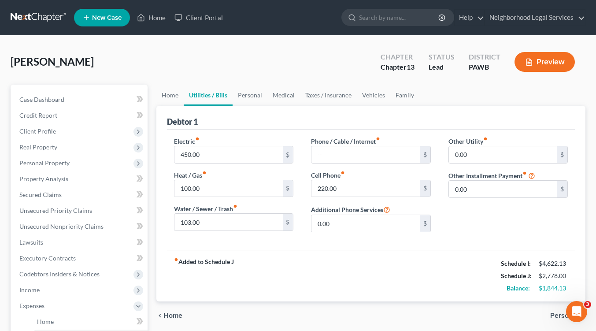
click at [172, 315] on span "Home" at bounding box center [172, 315] width 19 height 7
